Goal: Information Seeking & Learning: Learn about a topic

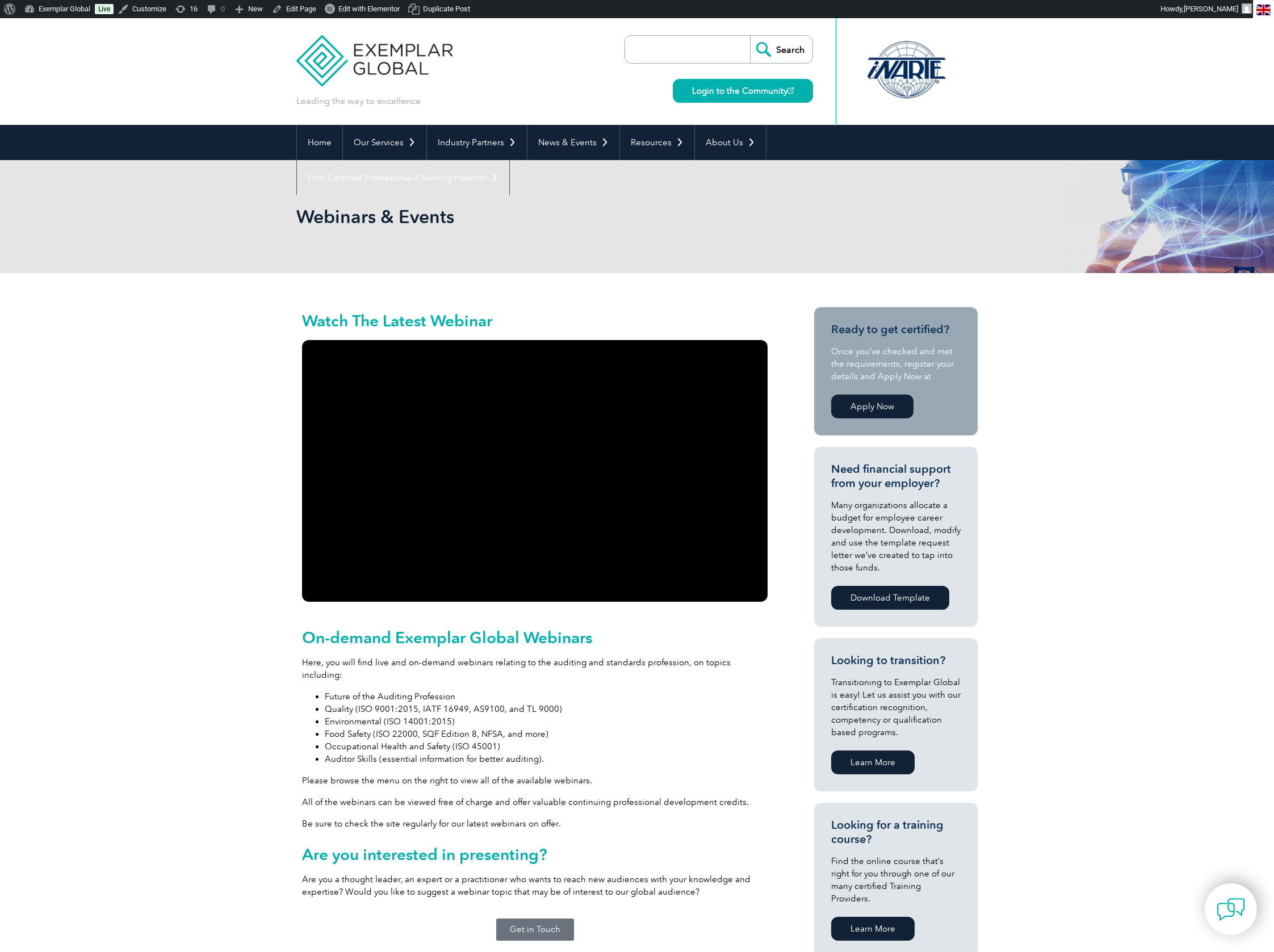
click at [674, 45] on input "search" at bounding box center [690, 49] width 119 height 28
type input "iso 9001"
click at [750, 36] on input "Search" at bounding box center [782, 49] width 62 height 28
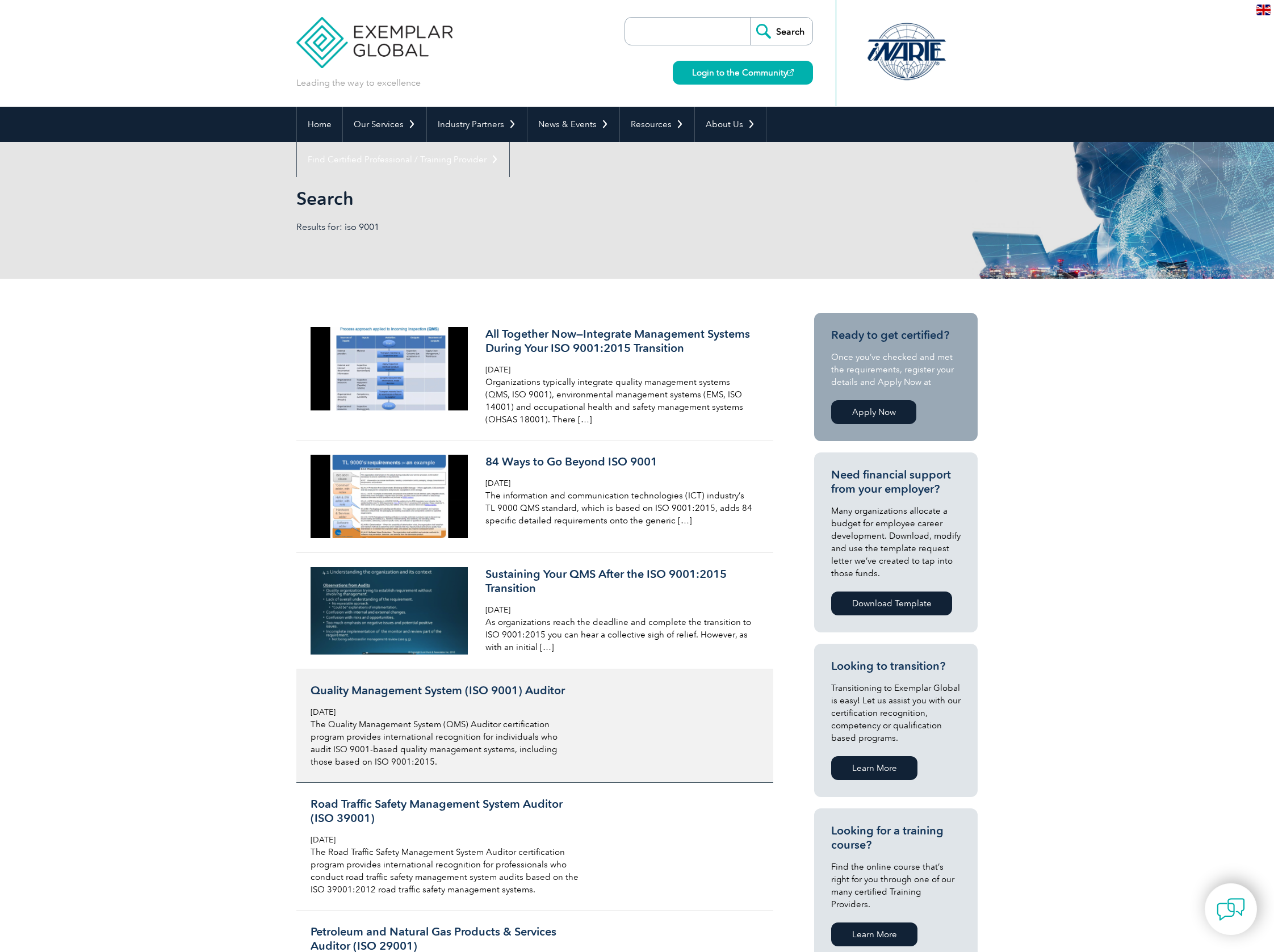
click at [503, 692] on h3 "Quality Management System (ISO 9001) Auditor" at bounding box center [445, 690] width 269 height 14
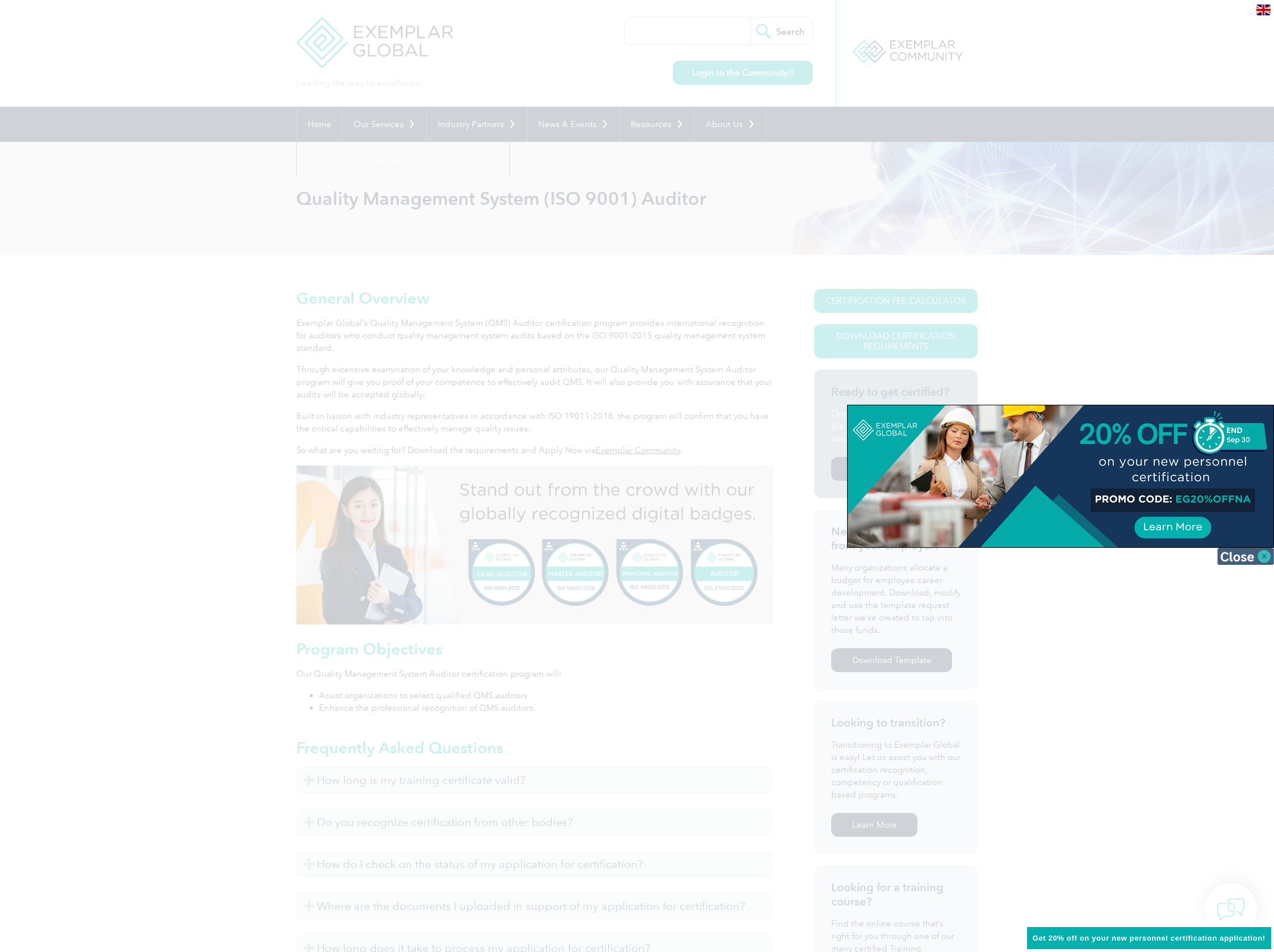
click at [1267, 562] on img at bounding box center [1246, 556] width 57 height 17
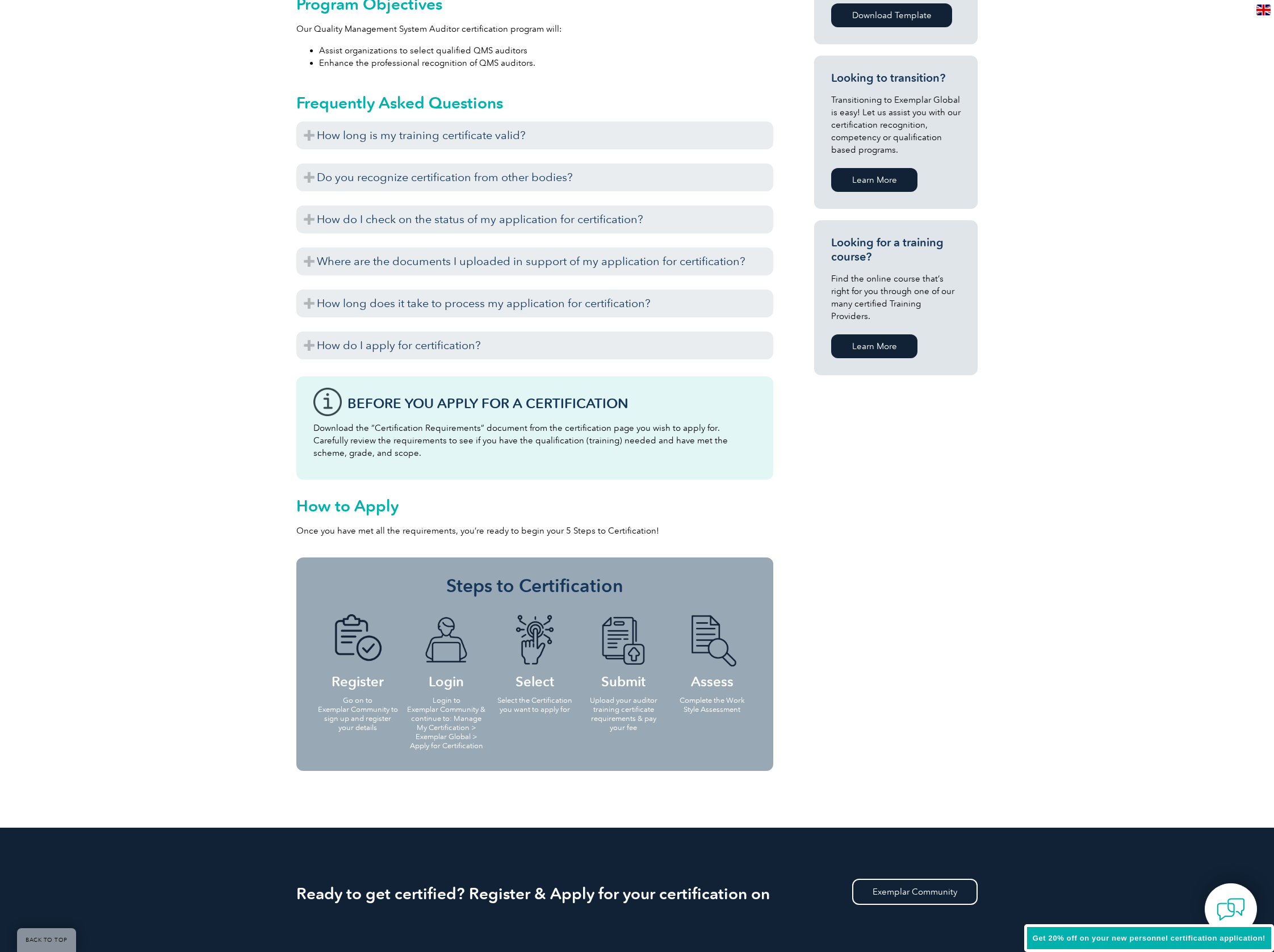
scroll to position [863, 0]
